Goal: Information Seeking & Learning: Learn about a topic

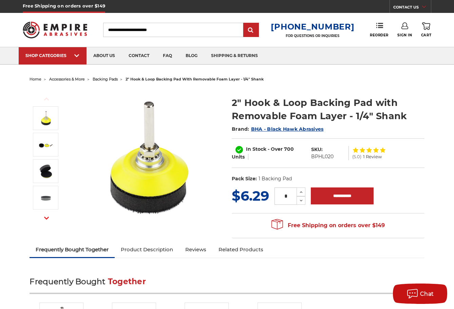
click at [103, 80] on span "backing pads" at bounding box center [105, 79] width 25 height 5
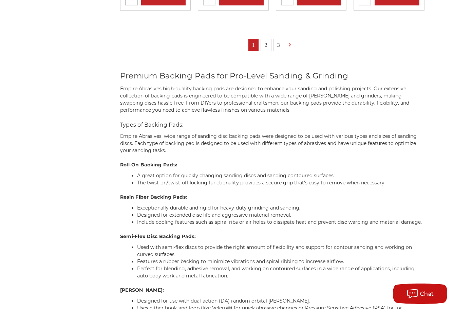
scroll to position [475, 0]
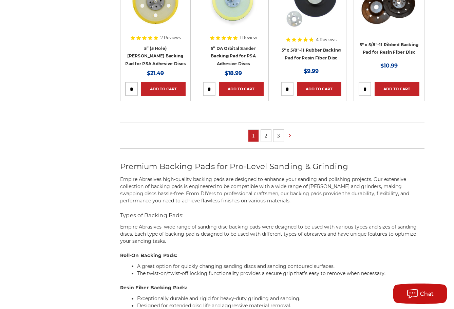
click at [264, 138] on link "2" at bounding box center [266, 136] width 10 height 12
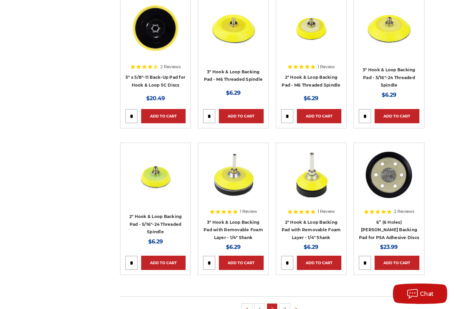
scroll to position [305, 0]
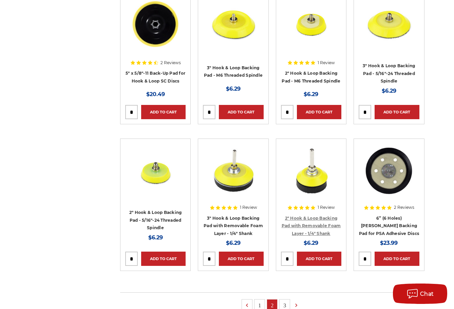
click at [301, 227] on link "2" Hook & Loop Backing Pad with Removable Foam Layer - 1/4" Shank" at bounding box center [311, 225] width 59 height 20
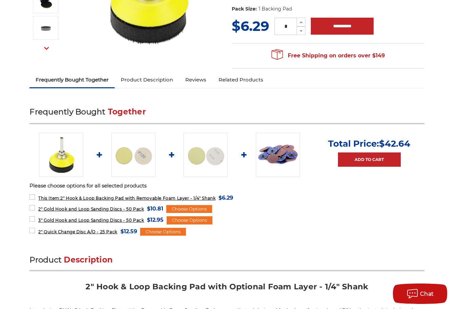
scroll to position [68, 0]
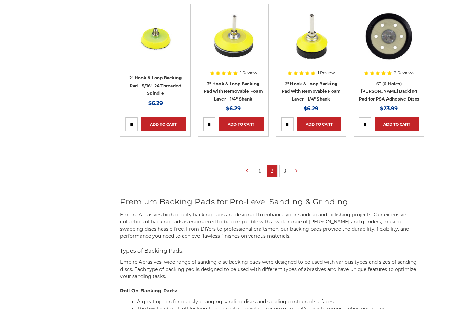
scroll to position [339, 0]
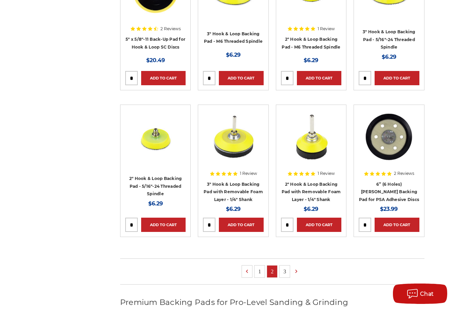
click at [151, 136] on img at bounding box center [155, 137] width 54 height 54
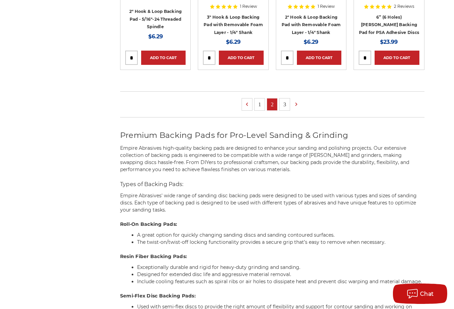
scroll to position [441, 0]
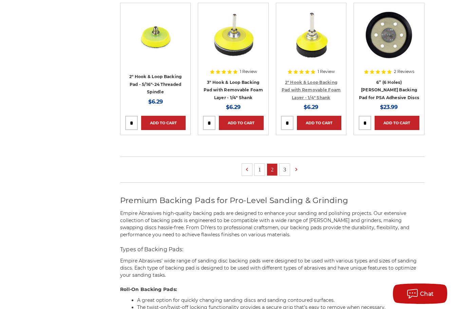
click at [310, 82] on link "2" Hook & Loop Backing Pad with Removable Foam Layer - 1/4" Shank" at bounding box center [311, 90] width 59 height 20
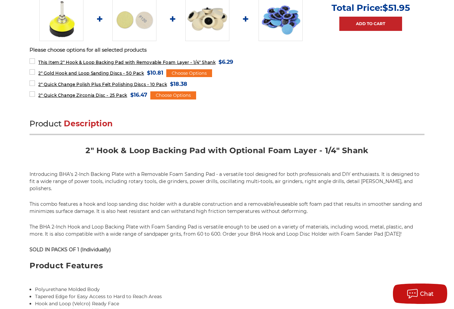
scroll to position [543, 0]
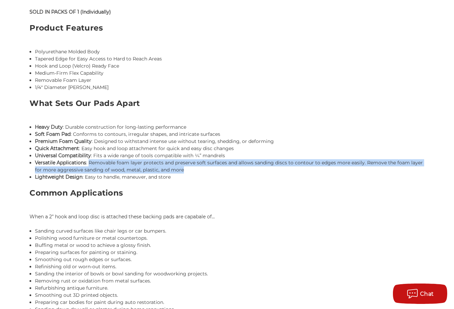
drag, startPoint x: 162, startPoint y: 164, endPoint x: 89, endPoint y: 156, distance: 73.4
click at [89, 159] on li "Versatile Applications : Removable foam layer protects and preserve soft surfac…" at bounding box center [229, 166] width 389 height 14
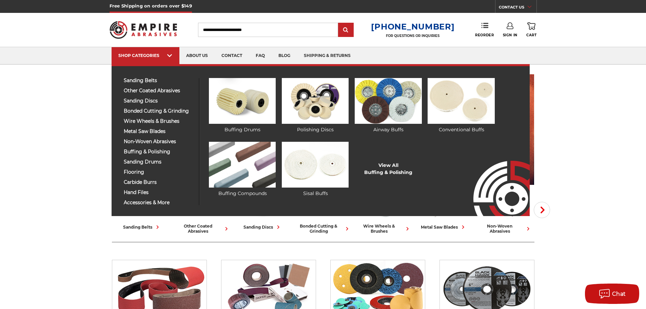
click at [143, 156] on div "sanding belts 3/8" x 13" 1/2" x 18" 1/2" x 24" 1" x 30" 1" x 42"" at bounding box center [159, 141] width 81 height 127
click at [144, 153] on span "buffing & polishing" at bounding box center [159, 151] width 70 height 5
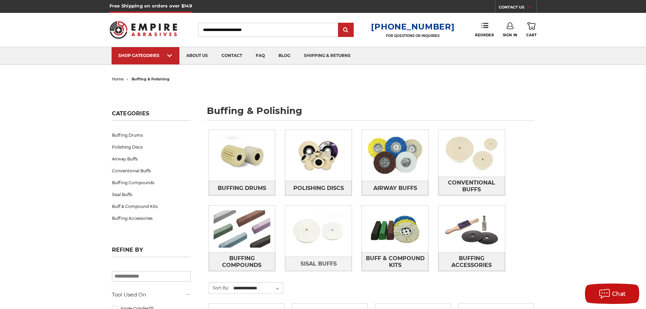
click at [301, 236] on img at bounding box center [318, 231] width 66 height 47
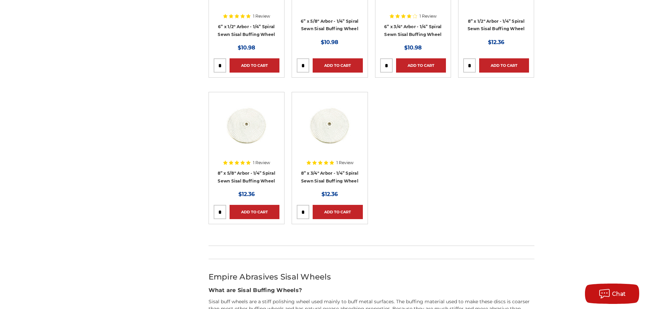
scroll to position [170, 0]
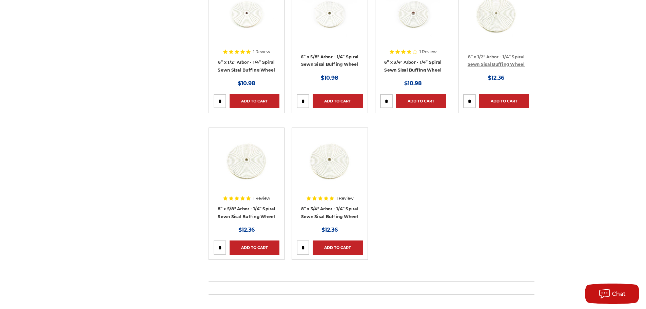
click at [488, 61] on link "8” x 1/2" Arbor - 1/4” Spiral Sewn Sisal Buffing Wheel" at bounding box center [496, 60] width 57 height 13
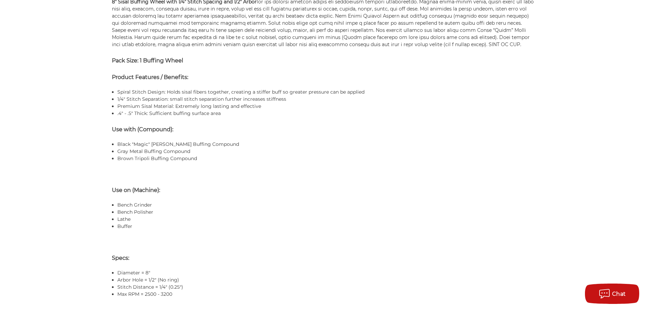
scroll to position [484, 0]
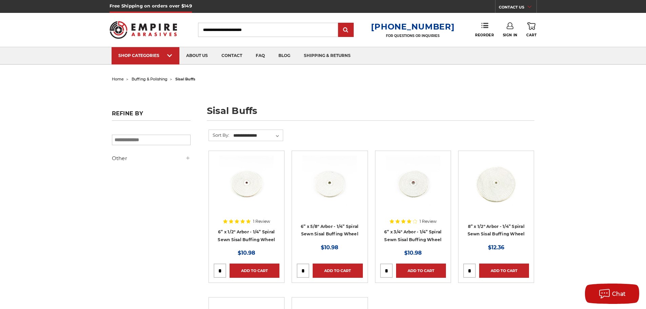
click at [152, 77] on span "buffing & polishing" at bounding box center [150, 79] width 36 height 5
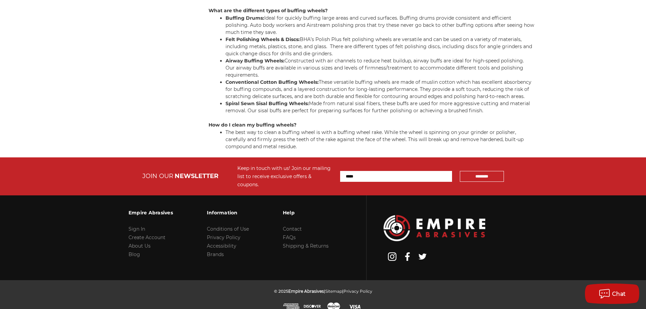
drag, startPoint x: 651, startPoint y: 37, endPoint x: 651, endPoint y: 292, distance: 255.1
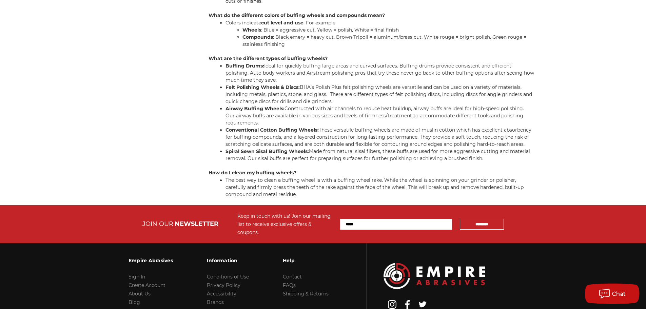
scroll to position [1469, 0]
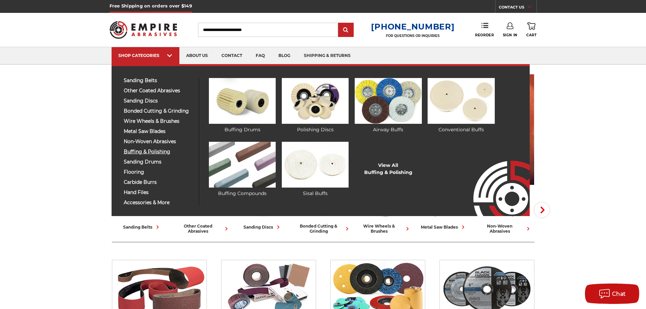
click at [149, 153] on span "buffing & polishing" at bounding box center [159, 151] width 70 height 5
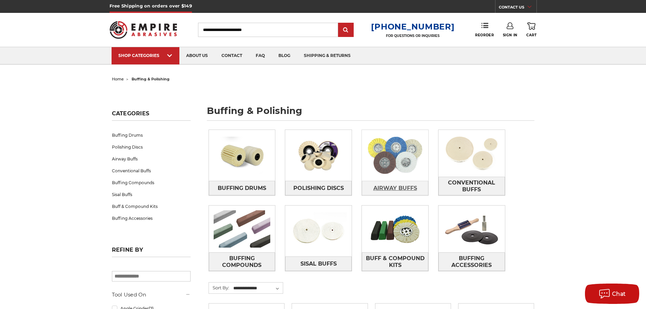
scroll to position [102, 0]
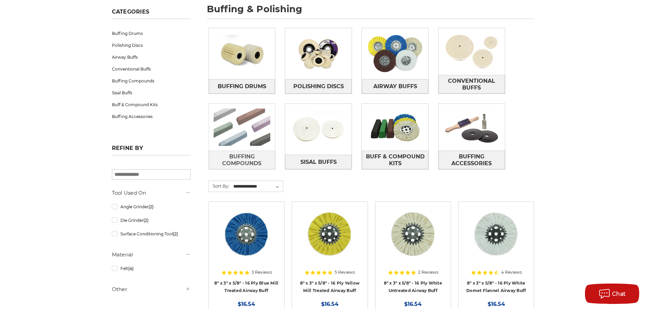
click at [239, 121] on img at bounding box center [242, 127] width 66 height 47
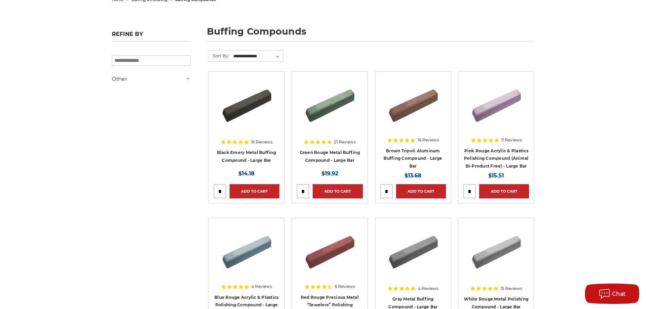
scroll to position [55, 0]
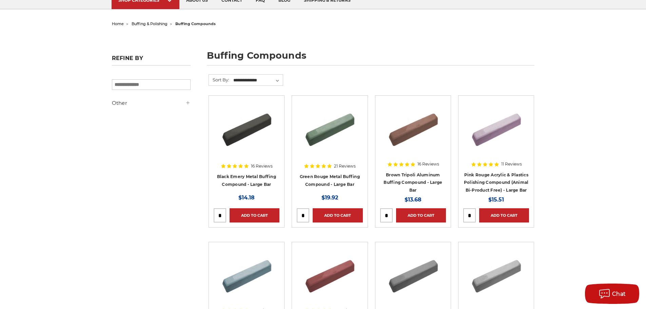
drag, startPoint x: 416, startPoint y: 174, endPoint x: 122, endPoint y: 173, distance: 293.8
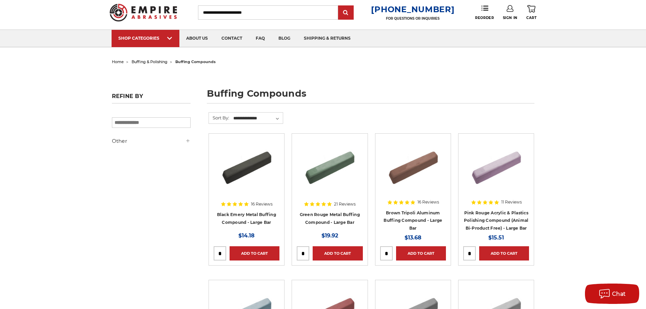
scroll to position [0, 0]
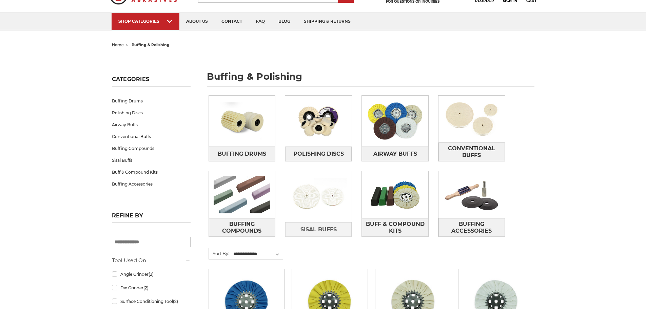
click at [312, 212] on img at bounding box center [318, 196] width 66 height 47
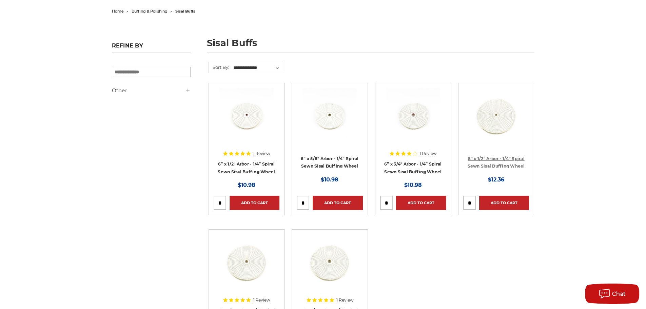
click at [481, 164] on link "8” x 1/2" Arbor - 1/4” Spiral Sewn Sisal Buffing Wheel" at bounding box center [496, 162] width 57 height 13
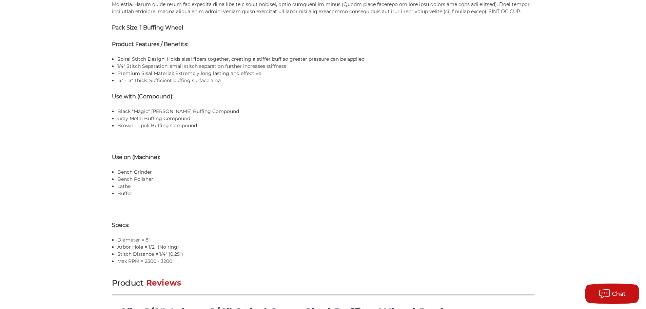
scroll to position [269, 0]
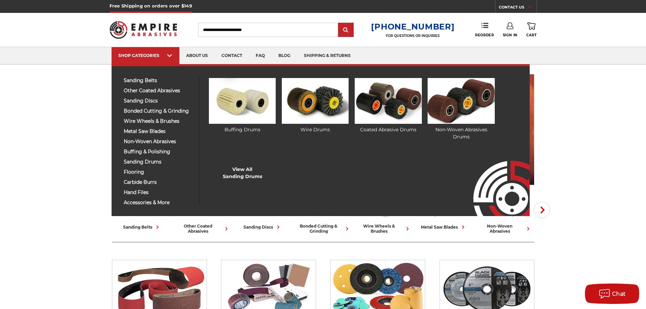
drag, startPoint x: 216, startPoint y: 170, endPoint x: 206, endPoint y: 165, distance: 12.0
click at [206, 165] on ul "Buffing Drums Wire Drums Coated Abrasive Drums" at bounding box center [360, 141] width 323 height 127
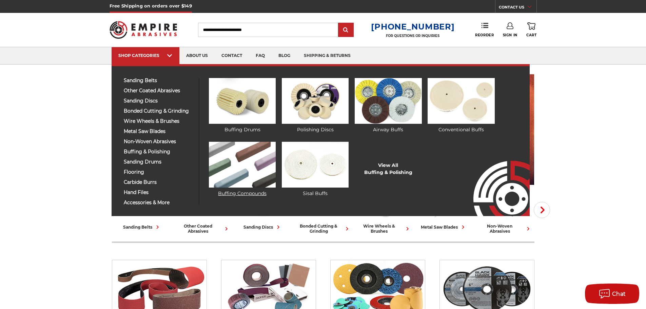
click at [224, 156] on img at bounding box center [242, 165] width 67 height 46
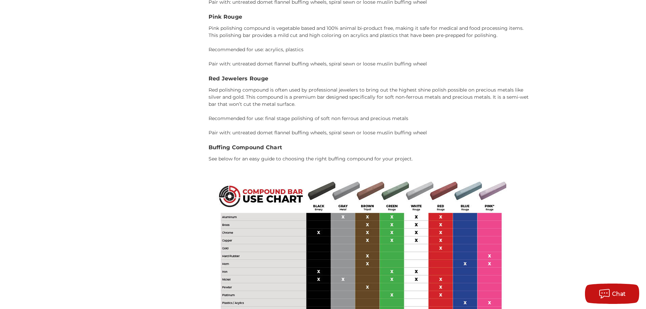
scroll to position [1425, 0]
